Goal: Check status: Check status

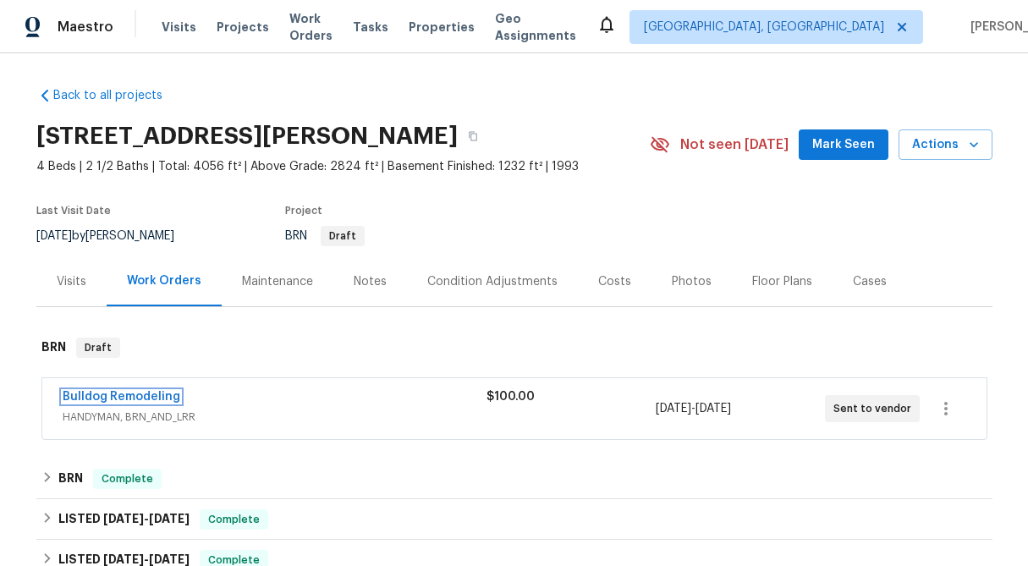
click at [138, 394] on link "Bulldog Remodeling" at bounding box center [122, 397] width 118 height 12
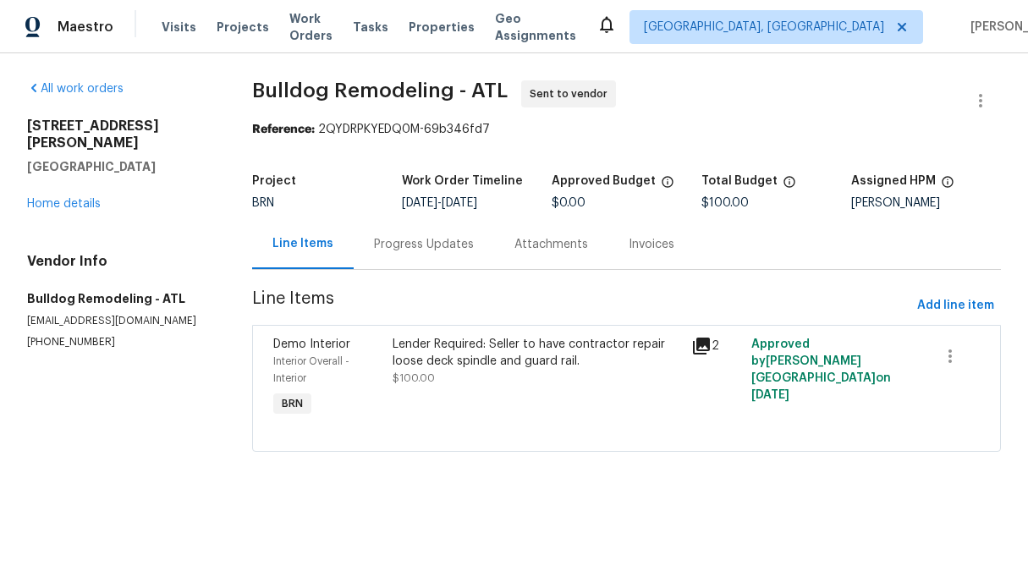
click at [416, 254] on div "Progress Updates" at bounding box center [424, 244] width 140 height 50
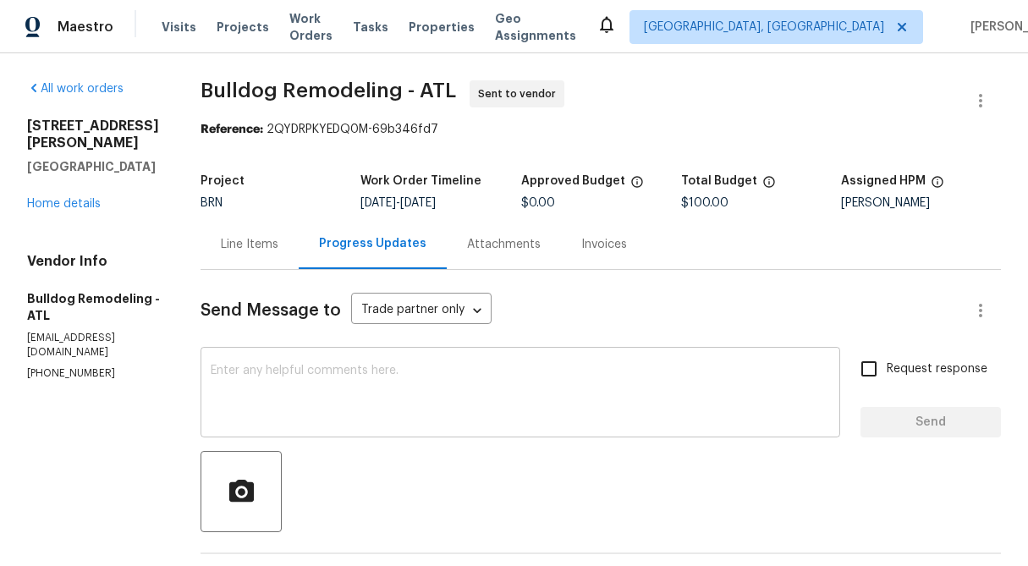
scroll to position [179, 0]
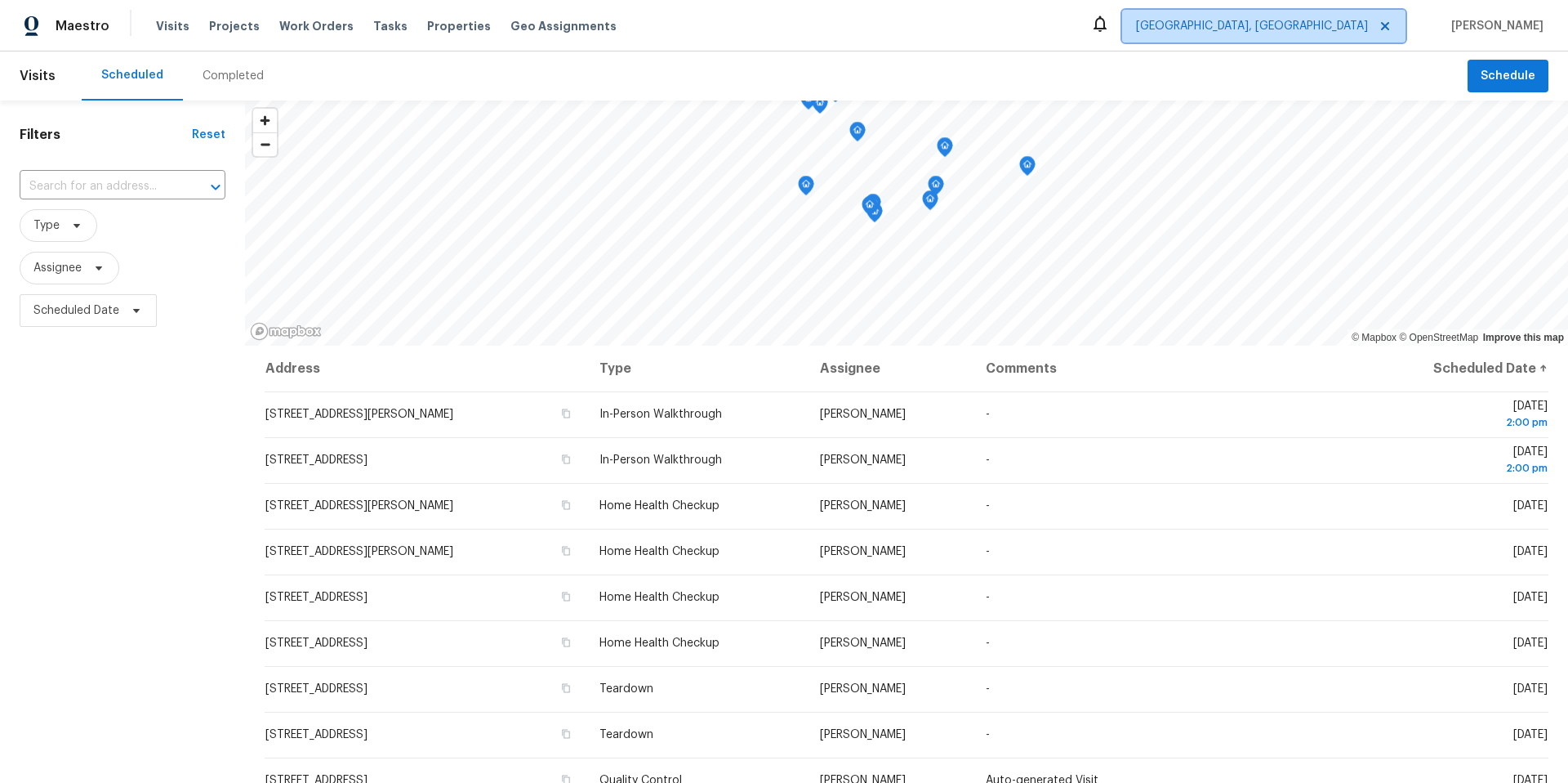
click at [1308, 17] on span "[GEOGRAPHIC_DATA], [GEOGRAPHIC_DATA]" at bounding box center [1264, 26] width 284 height 33
